Goal: Find specific page/section: Find specific page/section

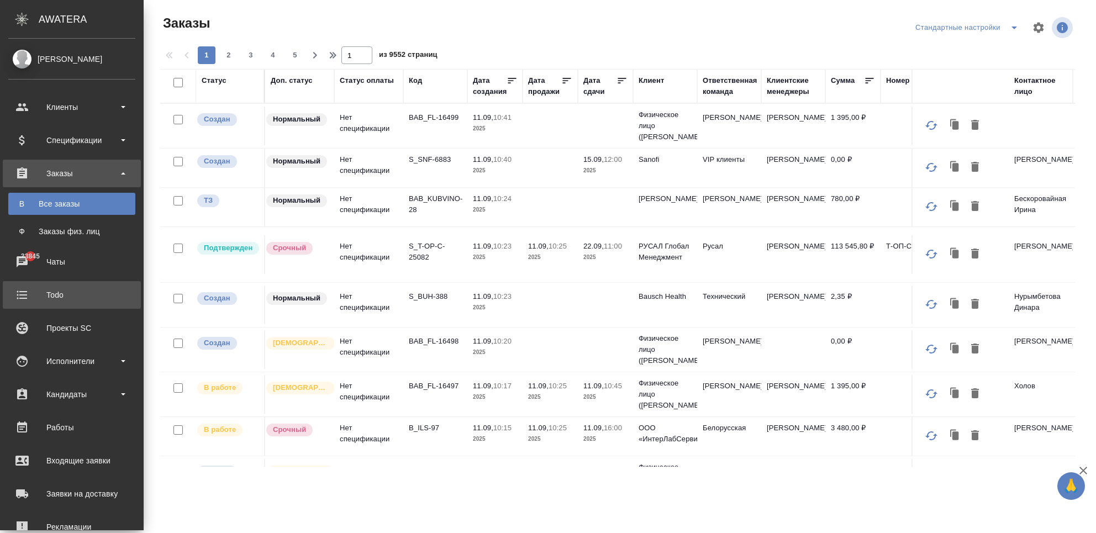
scroll to position [159, 0]
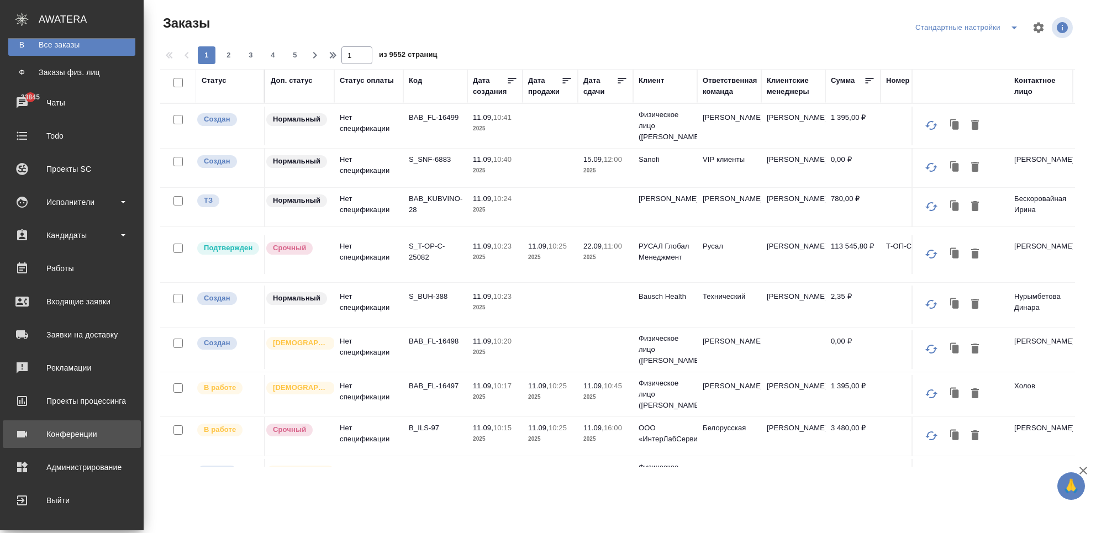
click at [34, 439] on div "Конференции" at bounding box center [71, 434] width 127 height 17
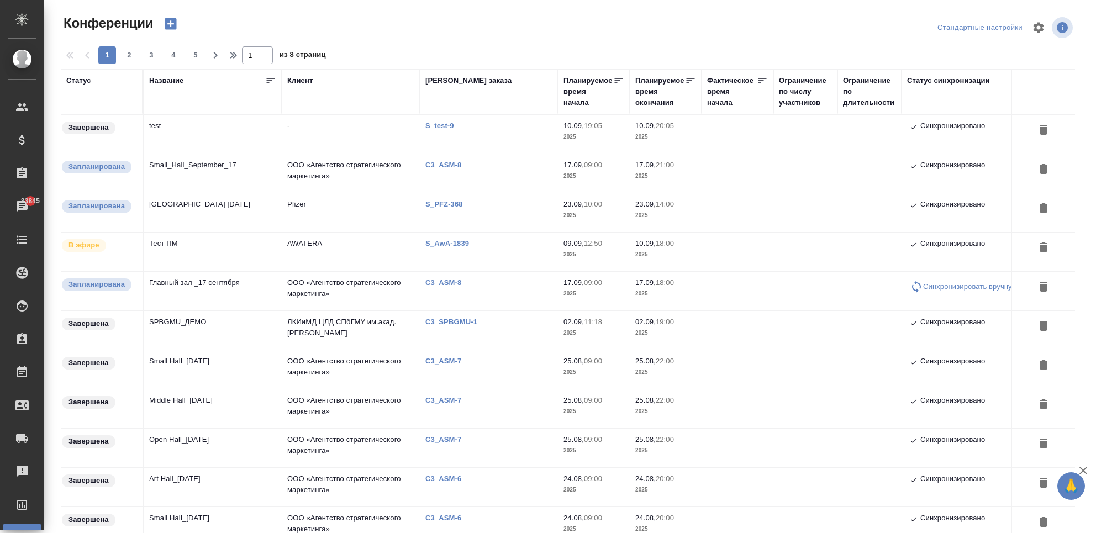
click at [181, 140] on td "test" at bounding box center [213, 134] width 138 height 39
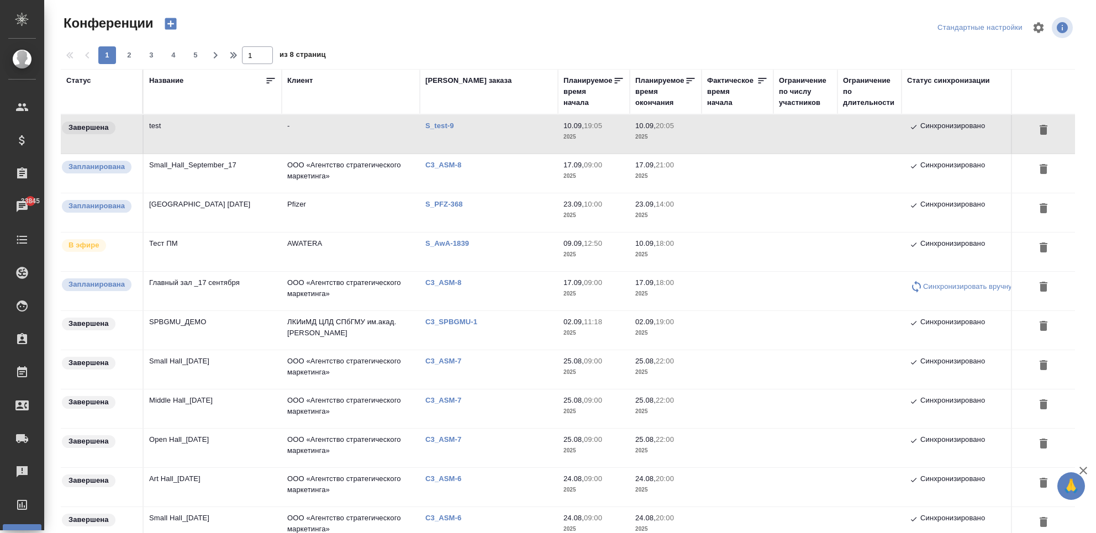
click at [336, 127] on td "-" at bounding box center [351, 134] width 138 height 39
click at [217, 248] on td "Тест ПМ" at bounding box center [213, 252] width 138 height 39
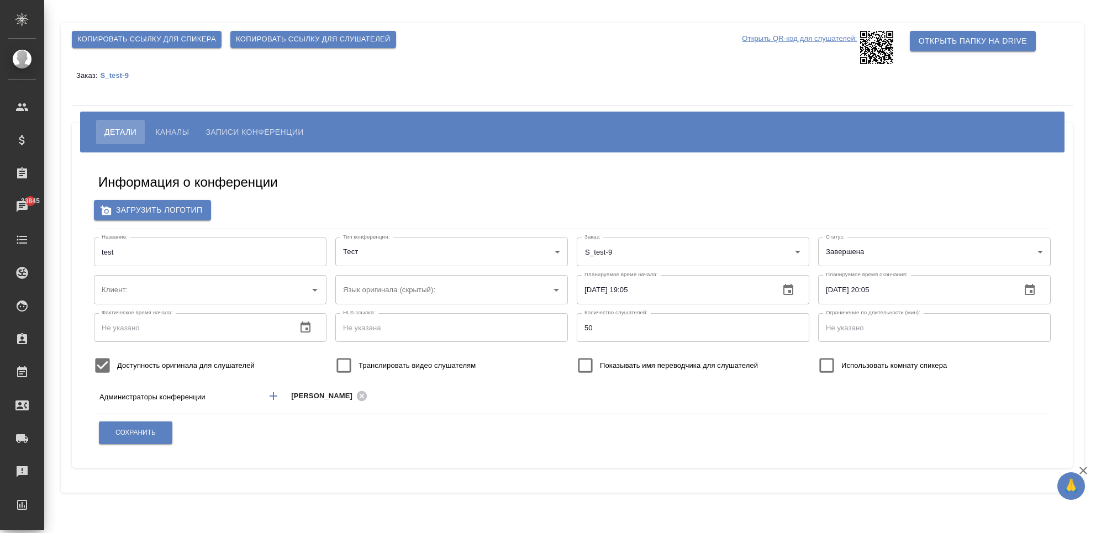
click at [186, 127] on span "Каналы" at bounding box center [172, 131] width 34 height 13
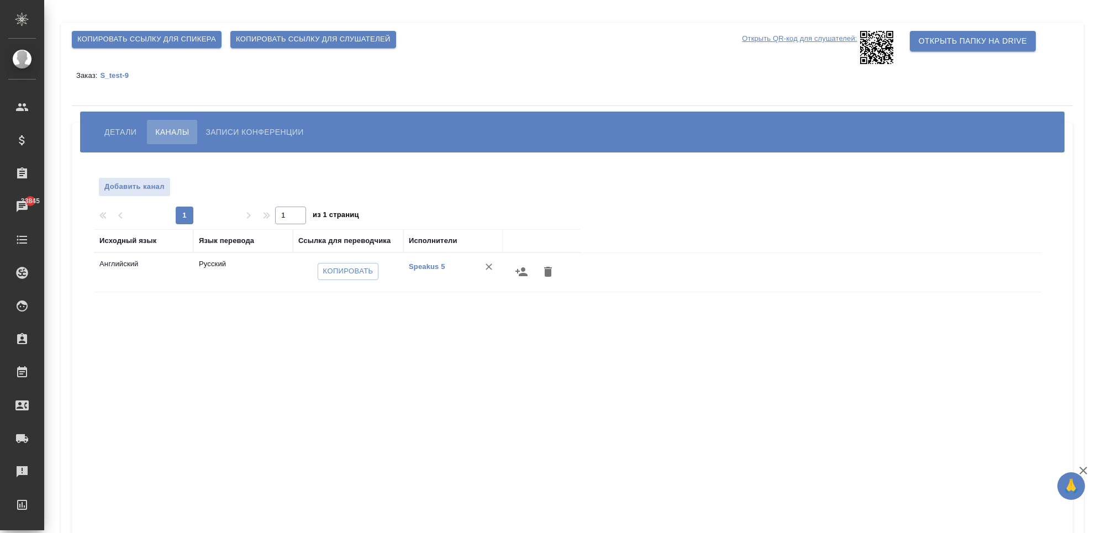
click at [111, 139] on button "Детали" at bounding box center [120, 132] width 49 height 24
